Goal: Task Accomplishment & Management: Manage account settings

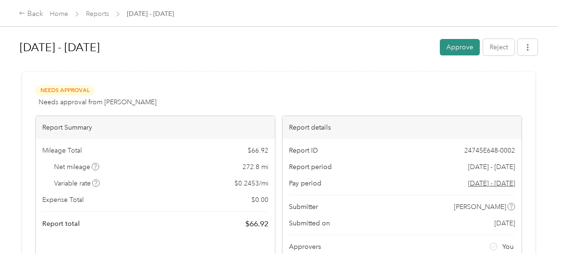
click at [463, 45] on button "Approve" at bounding box center [460, 47] width 40 height 16
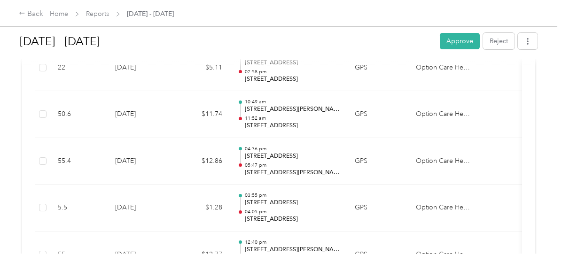
scroll to position [1552, 0]
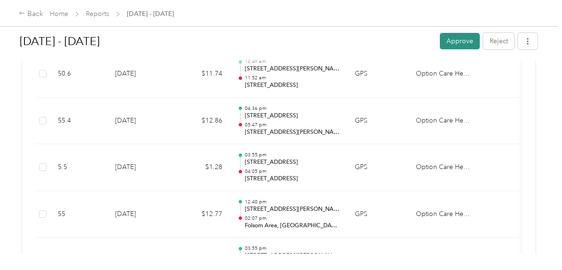
click at [467, 44] on button "Approve" at bounding box center [460, 41] width 40 height 16
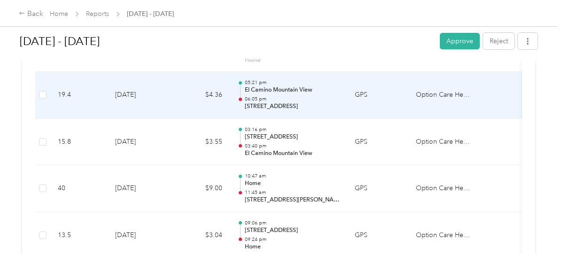
scroll to position [329, 0]
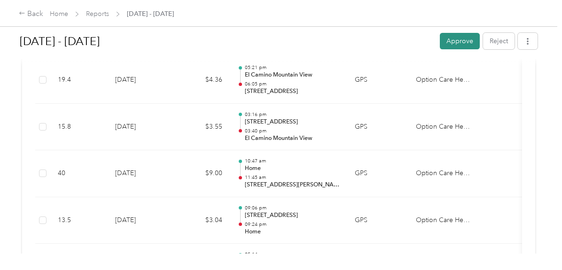
click at [459, 34] on button "Approve" at bounding box center [460, 41] width 40 height 16
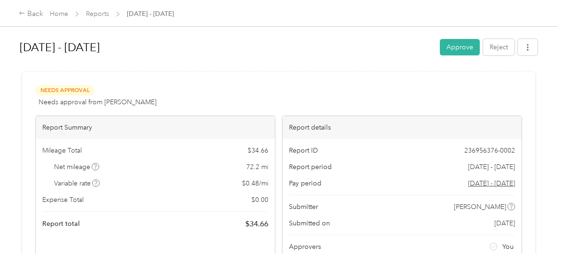
scroll to position [94, 0]
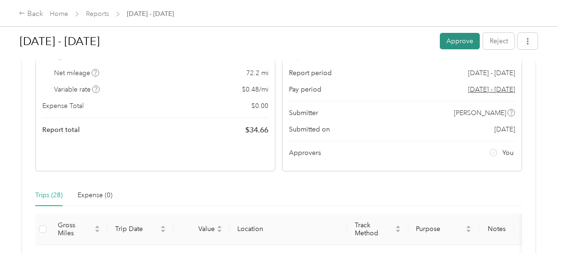
click at [462, 46] on button "Approve" at bounding box center [460, 41] width 40 height 16
